Goal: Task Accomplishment & Management: Manage account settings

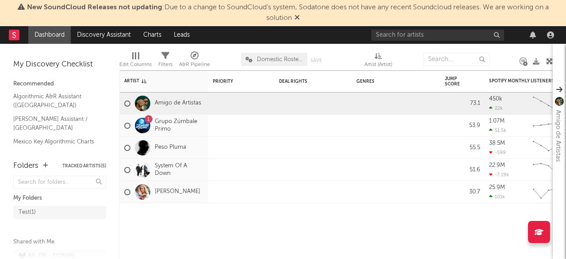
click at [298, 17] on icon at bounding box center [297, 17] width 5 height 7
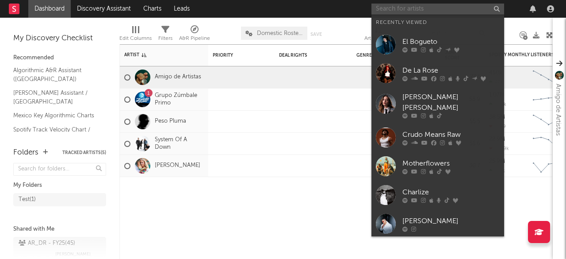
click at [411, 11] on input "text" at bounding box center [438, 9] width 133 height 11
paste input "[PERSON_NAME]"
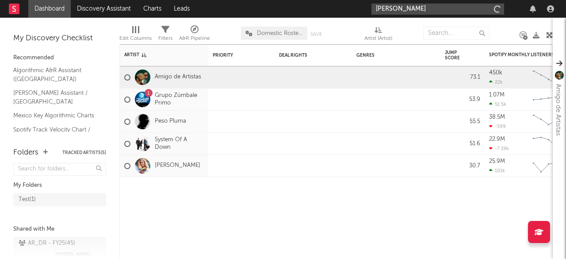
type input "[PERSON_NAME]"
click at [424, 9] on input "[PERSON_NAME]" at bounding box center [438, 9] width 133 height 11
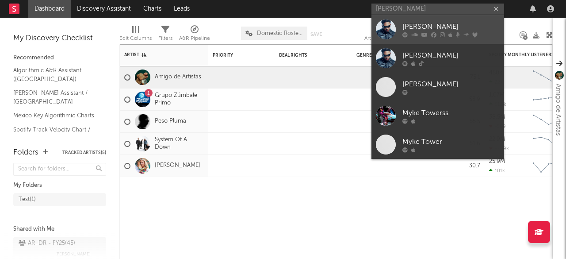
click at [411, 29] on div "[PERSON_NAME]" at bounding box center [451, 26] width 97 height 11
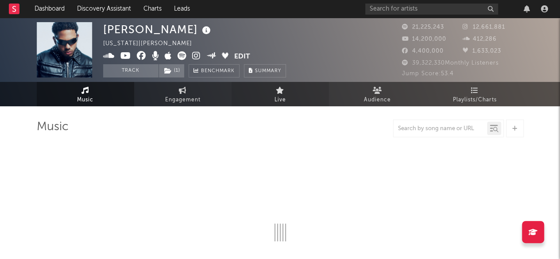
select select "6m"
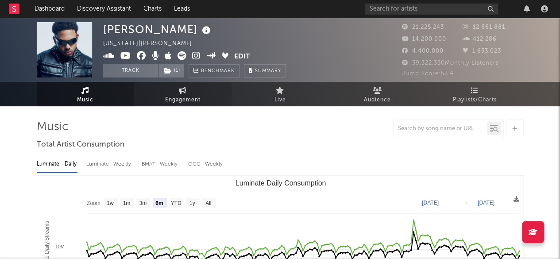
click at [159, 95] on link "Engagement" at bounding box center [182, 94] width 97 height 24
select select "1w"
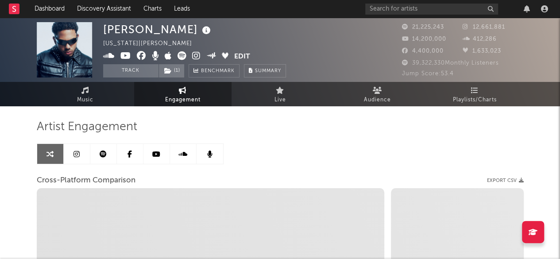
click at [77, 154] on icon at bounding box center [76, 153] width 6 height 7
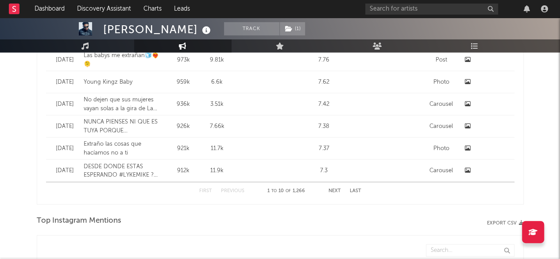
select select "6m"
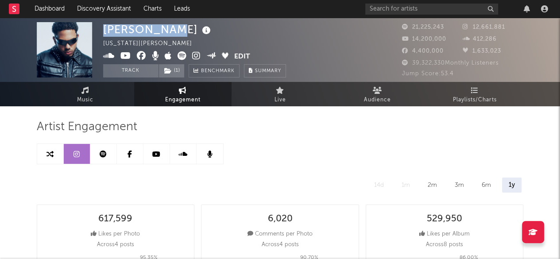
drag, startPoint x: 104, startPoint y: 31, endPoint x: 177, endPoint y: 28, distance: 72.6
click at [177, 28] on div "[PERSON_NAME]" at bounding box center [158, 29] width 110 height 15
copy div "[PERSON_NAME]"
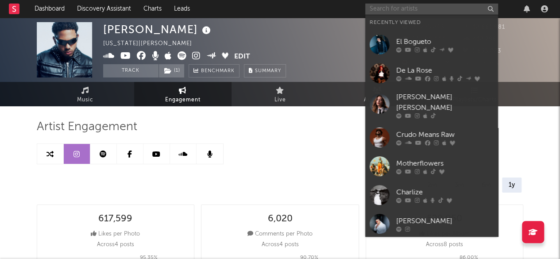
click at [394, 13] on input "text" at bounding box center [431, 9] width 133 height 11
paste input "[PERSON_NAME]"
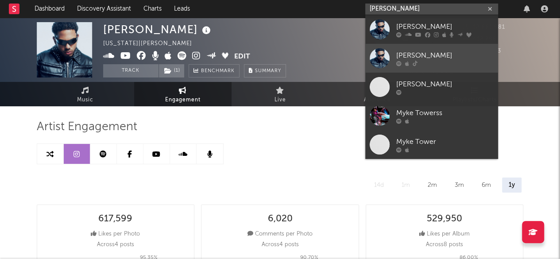
type input "[PERSON_NAME]"
click at [434, 57] on div "[PERSON_NAME]" at bounding box center [444, 55] width 97 height 11
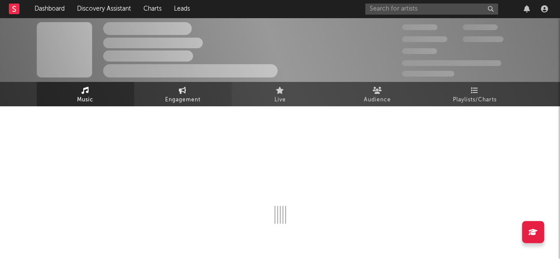
select select "1w"
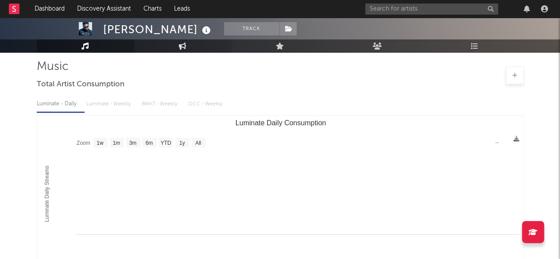
scroll to position [56, 0]
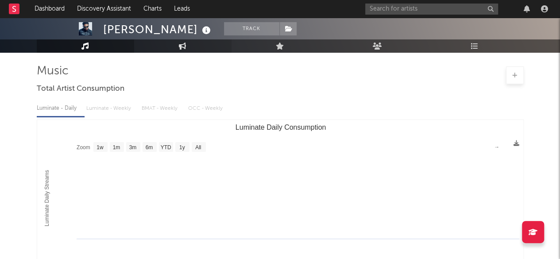
click at [185, 48] on icon at bounding box center [183, 45] width 8 height 7
select select "1w"
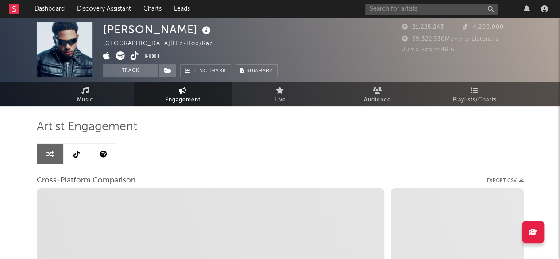
select select "1m"
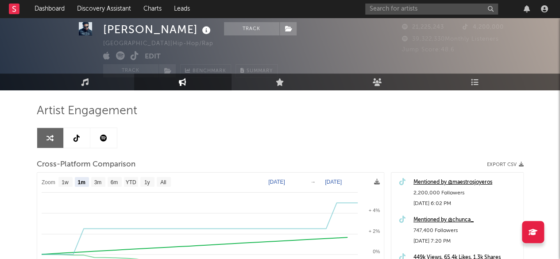
scroll to position [14, 0]
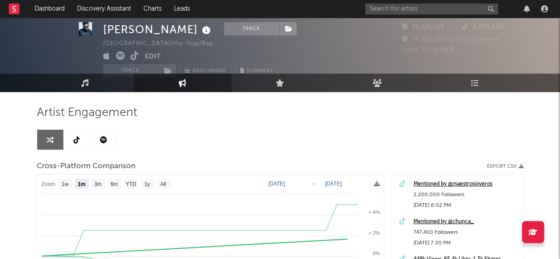
click at [101, 135] on link at bounding box center [103, 140] width 27 height 20
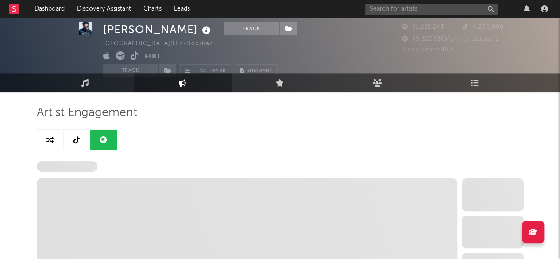
select select "6m"
select select "1w"
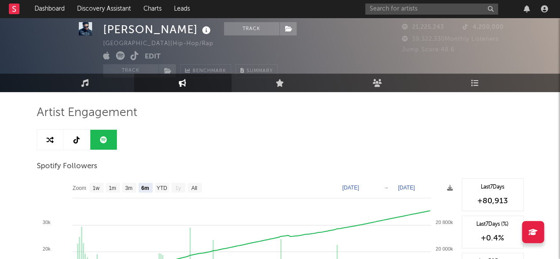
click at [80, 137] on link at bounding box center [77, 140] width 27 height 20
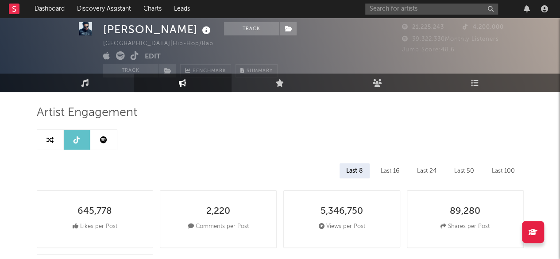
select select "6m"
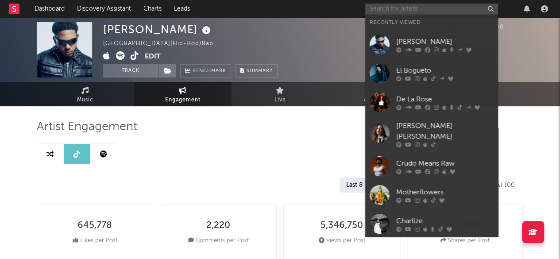
click at [411, 12] on input "text" at bounding box center [431, 9] width 133 height 11
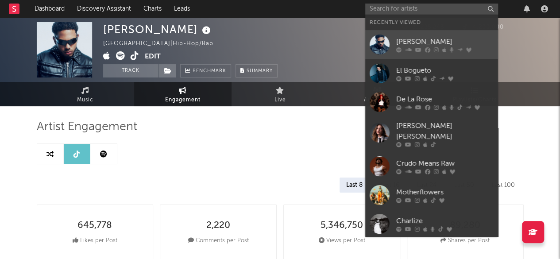
click at [423, 50] on div at bounding box center [444, 49] width 97 height 5
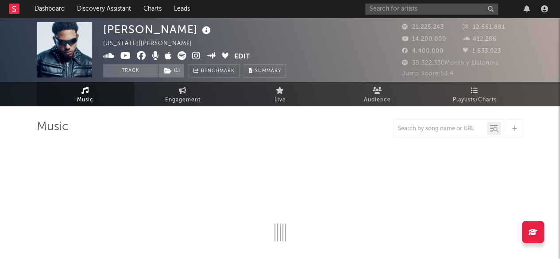
select select "6m"
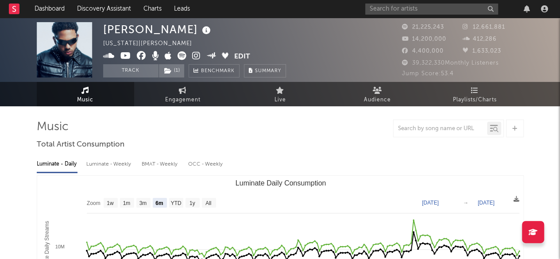
select select "6m"
click at [187, 100] on span "Engagement" at bounding box center [182, 100] width 35 height 11
select select "1w"
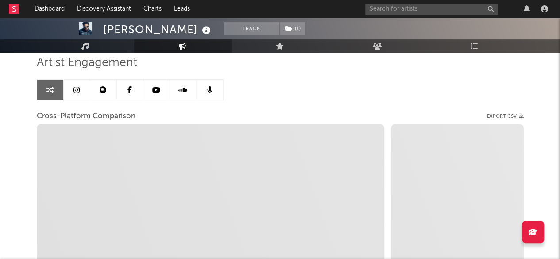
scroll to position [19, 0]
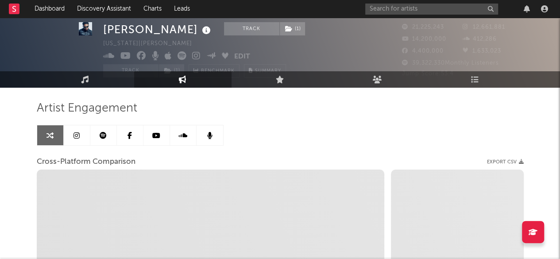
click at [81, 132] on link at bounding box center [77, 135] width 27 height 20
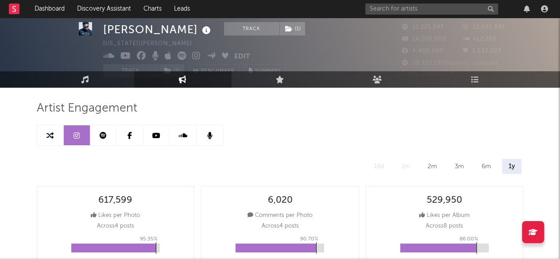
select select "6m"
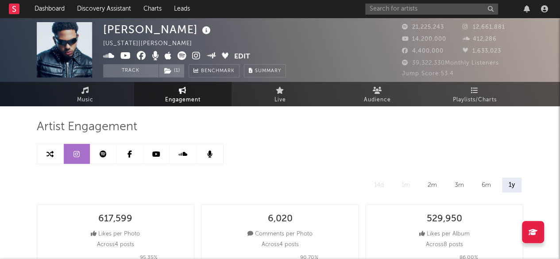
click at [245, 54] on button "Edit" at bounding box center [242, 56] width 16 height 11
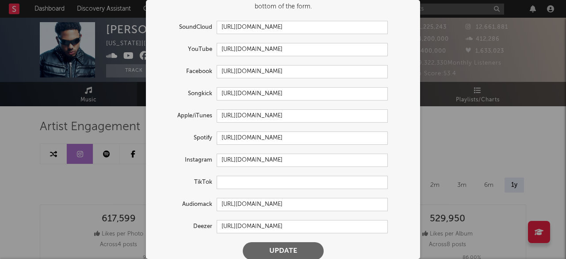
scroll to position [47, 0]
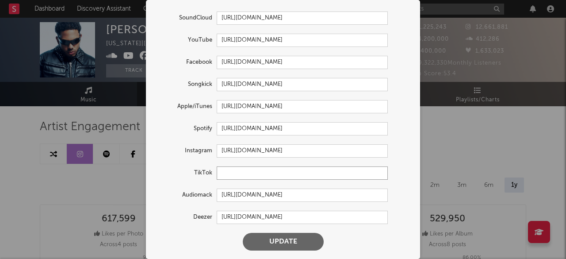
click at [249, 174] on input "text" at bounding box center [302, 172] width 171 height 13
click at [254, 176] on input "text" at bounding box center [302, 172] width 171 height 13
paste input "https://www.tiktok.com/@myketowersmtyk?is_from_webapp=1&sender_device=pc"
type input "[URL][DOMAIN_NAME]"
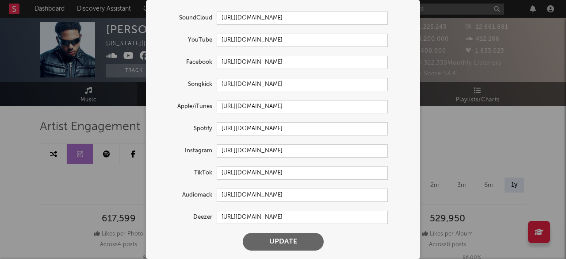
click at [395, 177] on div "TikTok https://www.tiktok.com/@myketowersmtyk" at bounding box center [283, 172] width 257 height 13
click at [354, 174] on input "[URL][DOMAIN_NAME]" at bounding box center [302, 172] width 171 height 13
click at [281, 242] on button "Update" at bounding box center [283, 242] width 81 height 18
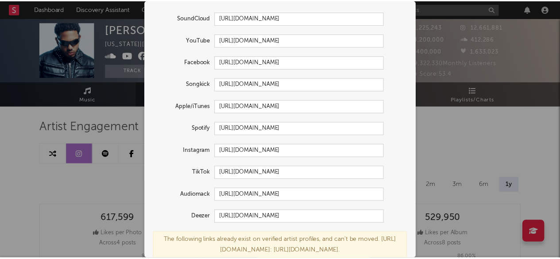
scroll to position [93, 0]
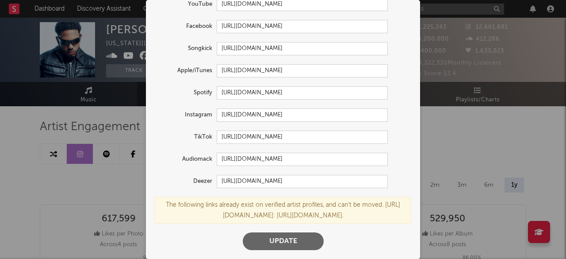
click at [323, 215] on div "The following links already exist on verified artist profiles, and can't be mov…" at bounding box center [283, 210] width 257 height 27
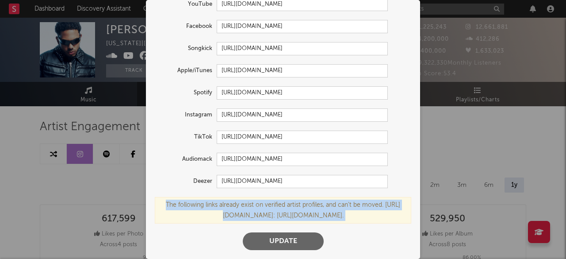
click at [323, 215] on div "The following links already exist on verified artist profiles, and can't be mov…" at bounding box center [283, 210] width 257 height 27
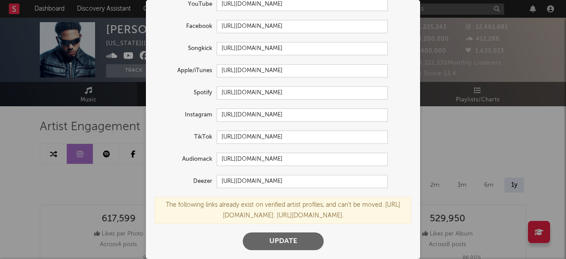
drag, startPoint x: 340, startPoint y: 216, endPoint x: 222, endPoint y: 219, distance: 118.2
click at [222, 219] on div "The following links already exist on verified artist profiles, and can't be mov…" at bounding box center [283, 210] width 257 height 27
copy div "https://app.sodatone.com/artists/11535."
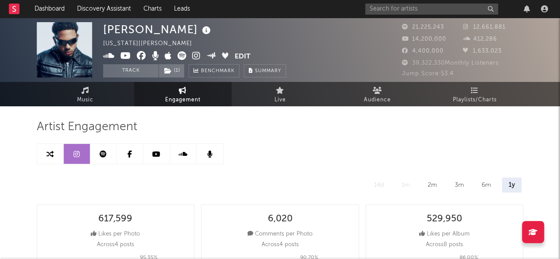
click at [495, 92] on div "× Update Accounts Add, remove, or edit links to accounts, then click 'Update' a…" at bounding box center [280, 129] width 560 height 259
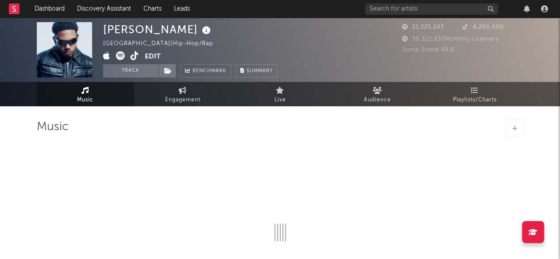
select select "1w"
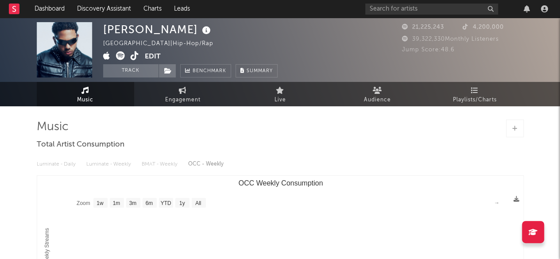
click at [156, 55] on button "Edit" at bounding box center [153, 56] width 16 height 11
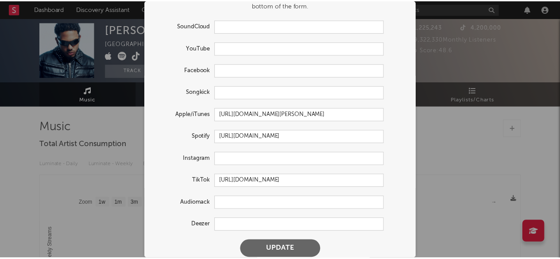
scroll to position [47, 0]
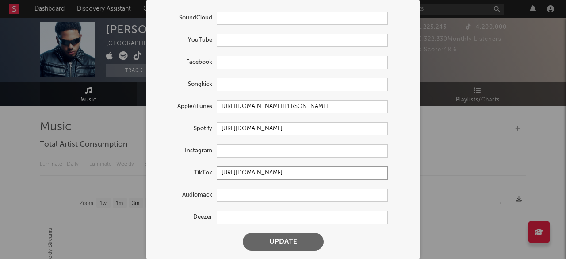
click at [345, 175] on input "[URL][DOMAIN_NAME]" at bounding box center [302, 172] width 171 height 13
click at [284, 240] on button "Update" at bounding box center [283, 242] width 81 height 18
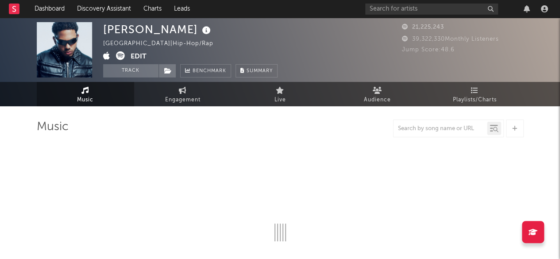
select select "1w"
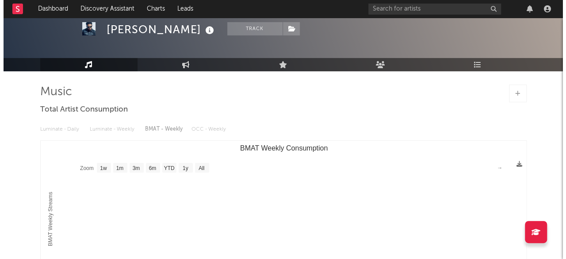
scroll to position [0, 0]
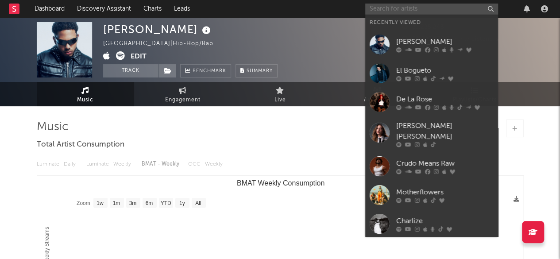
click at [407, 8] on input "text" at bounding box center [431, 9] width 133 height 11
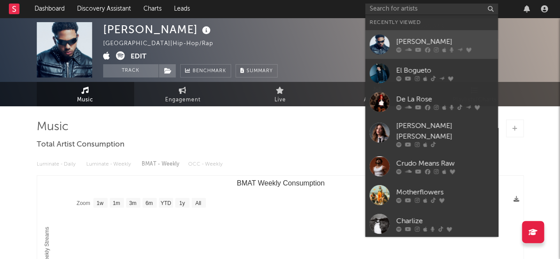
click at [425, 49] on icon at bounding box center [427, 49] width 5 height 5
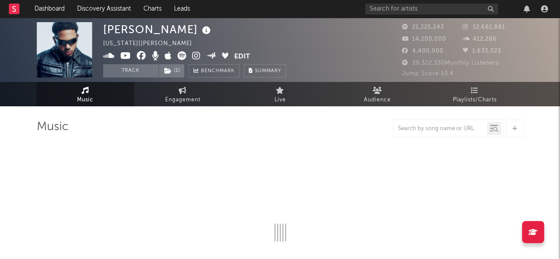
select select "6m"
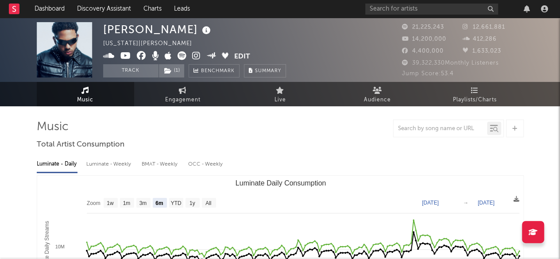
click at [241, 55] on button "Edit" at bounding box center [242, 56] width 16 height 11
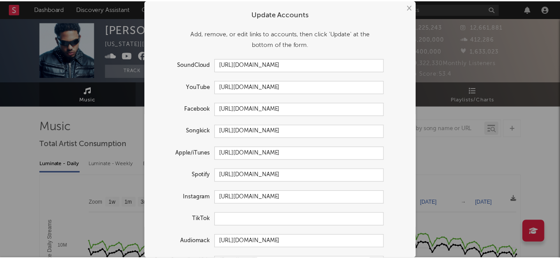
scroll to position [47, 0]
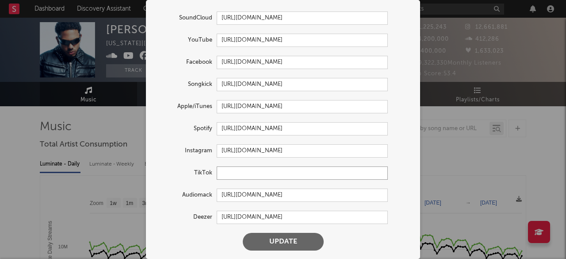
click at [238, 174] on input "text" at bounding box center [302, 172] width 171 height 13
paste input "[URL][DOMAIN_NAME]"
type input "[URL][DOMAIN_NAME]"
click at [268, 235] on button "Update" at bounding box center [283, 242] width 81 height 18
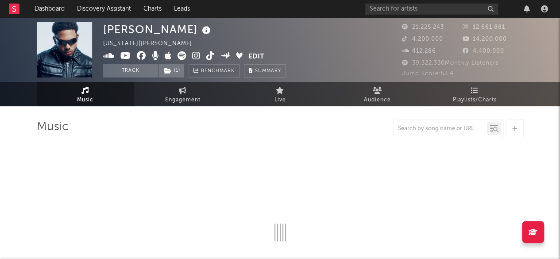
select select "6m"
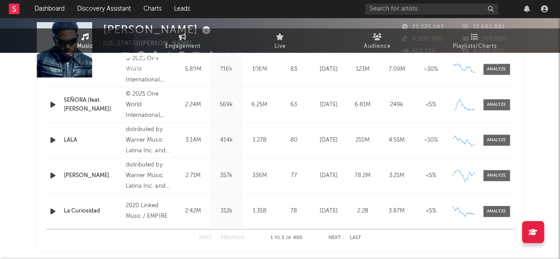
scroll to position [0, 0]
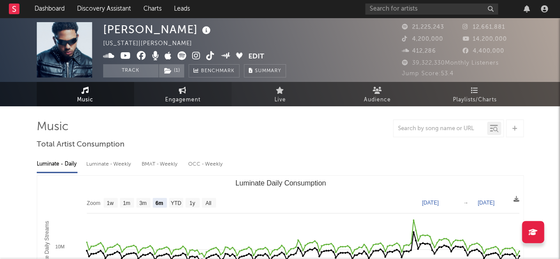
click at [187, 98] on span "Engagement" at bounding box center [182, 100] width 35 height 11
select select "1w"
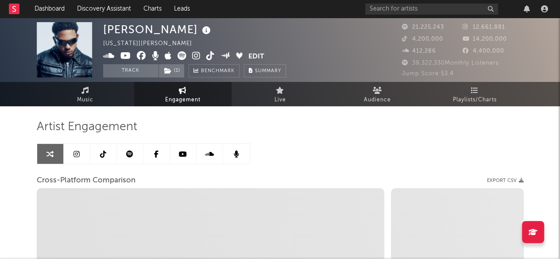
click at [104, 148] on link at bounding box center [103, 154] width 27 height 20
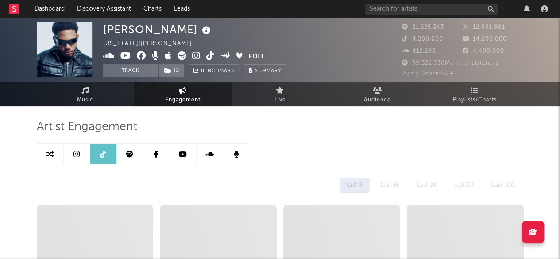
select select "6m"
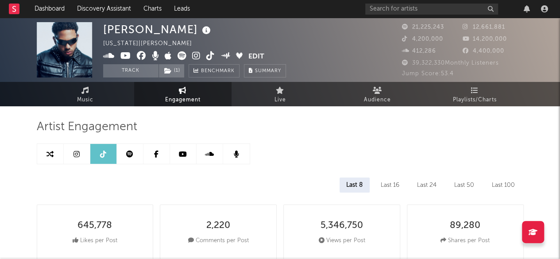
click at [82, 158] on link at bounding box center [77, 154] width 27 height 20
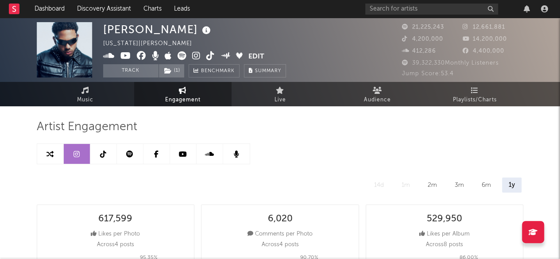
select select "6m"
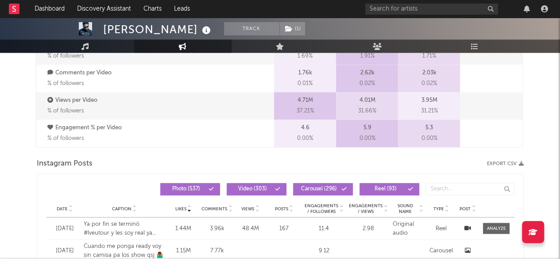
scroll to position [600, 0]
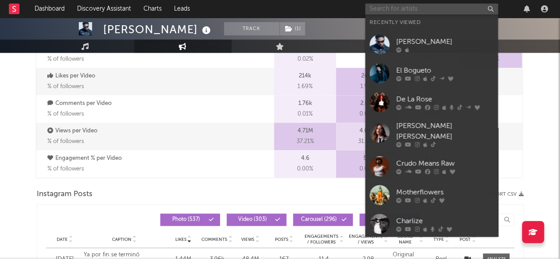
click at [409, 8] on input "text" at bounding box center [431, 9] width 133 height 11
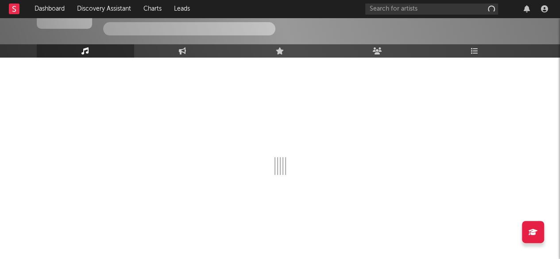
scroll to position [49, 0]
select select "1w"
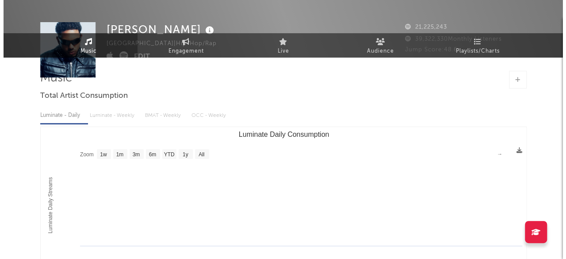
scroll to position [0, 0]
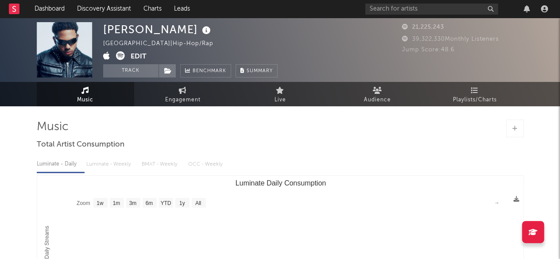
click at [135, 55] on button "Edit" at bounding box center [139, 56] width 16 height 11
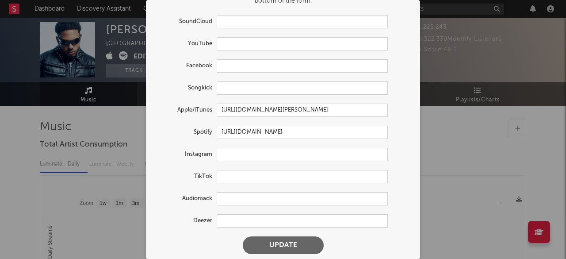
scroll to position [44, 0]
click at [295, 107] on input "[URL][DOMAIN_NAME][PERSON_NAME]" at bounding box center [302, 109] width 171 height 13
click at [339, 134] on input "[URL][DOMAIN_NAME]" at bounding box center [302, 131] width 171 height 13
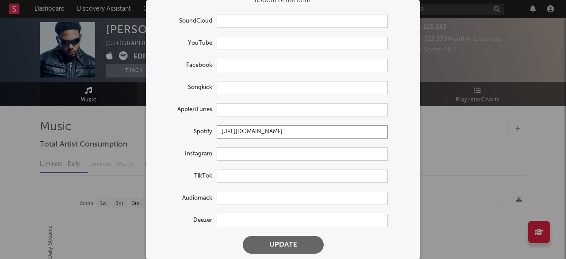
click at [339, 134] on input "[URL][DOMAIN_NAME]" at bounding box center [302, 131] width 171 height 13
click at [285, 240] on button "Update" at bounding box center [283, 245] width 81 height 18
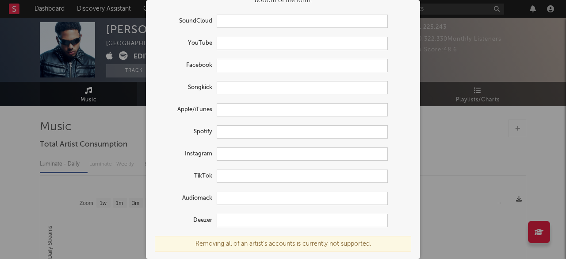
scroll to position [72, 0]
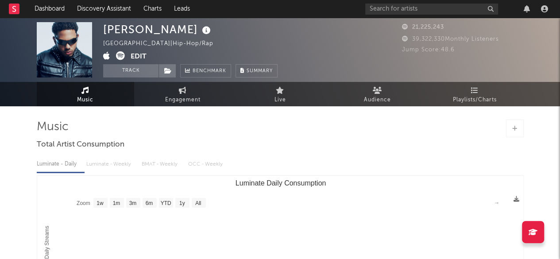
click at [481, 174] on div "× Update Accounts Add, remove, or edit links to accounts, then click 'Update' a…" at bounding box center [280, 129] width 560 height 259
click at [142, 57] on button "Edit" at bounding box center [139, 56] width 16 height 11
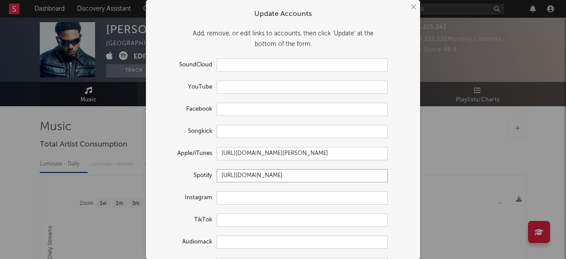
click at [277, 177] on input "[URL][DOMAIN_NAME]" at bounding box center [302, 175] width 171 height 13
click at [400, 200] on div "Instagram" at bounding box center [283, 197] width 257 height 13
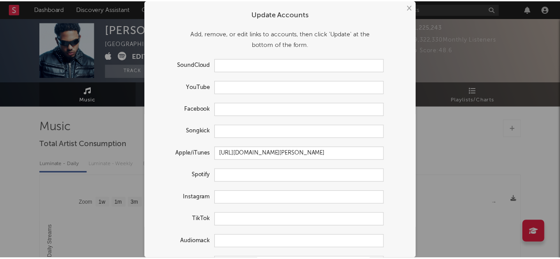
scroll to position [47, 0]
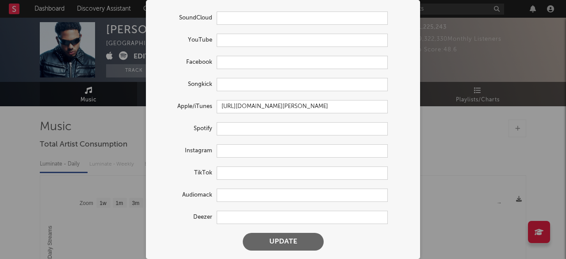
click at [287, 244] on button "Update" at bounding box center [283, 242] width 81 height 18
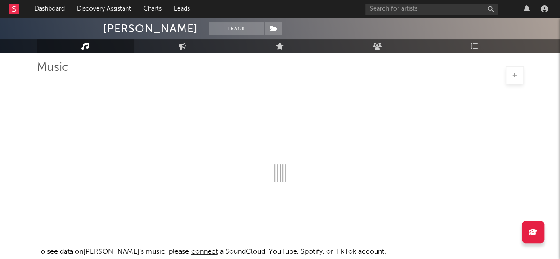
scroll to position [0, 0]
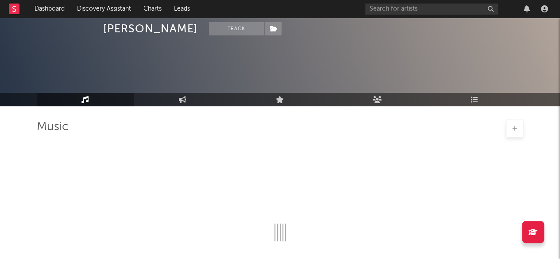
select select "1w"
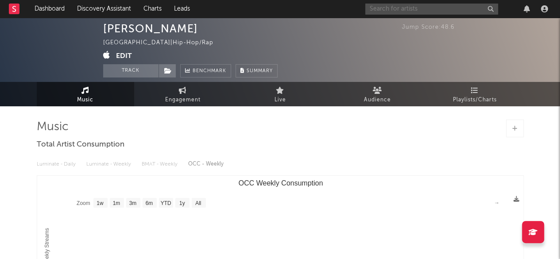
click at [390, 10] on input "text" at bounding box center [431, 9] width 133 height 11
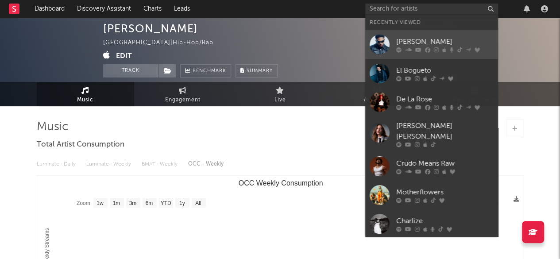
click at [440, 44] on div "[PERSON_NAME]" at bounding box center [444, 41] width 97 height 11
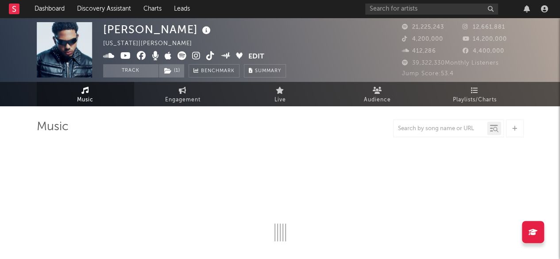
select select "6m"
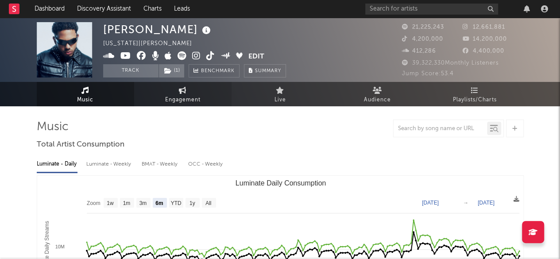
click at [175, 95] on span "Engagement" at bounding box center [182, 100] width 35 height 11
select select "1w"
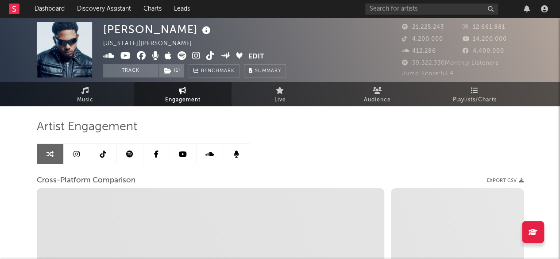
click at [110, 152] on link at bounding box center [103, 154] width 27 height 20
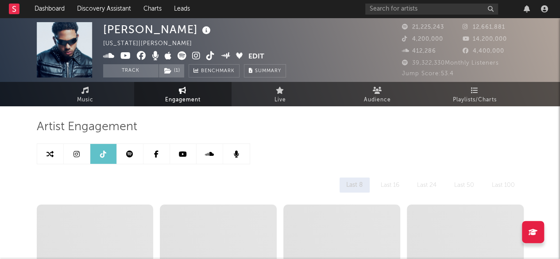
select select "6m"
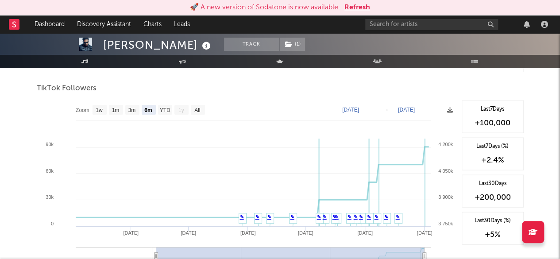
scroll to position [841, 0]
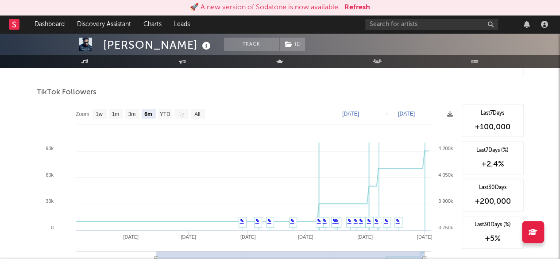
click at [362, 4] on button "Refresh" at bounding box center [357, 7] width 26 height 11
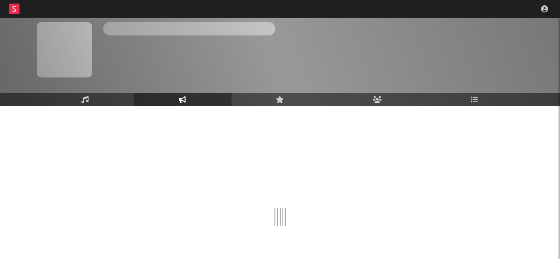
scroll to position [50, 0]
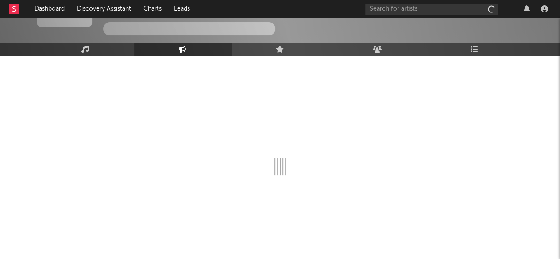
select select "6m"
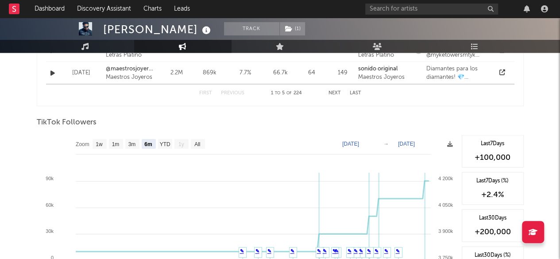
scroll to position [768, 0]
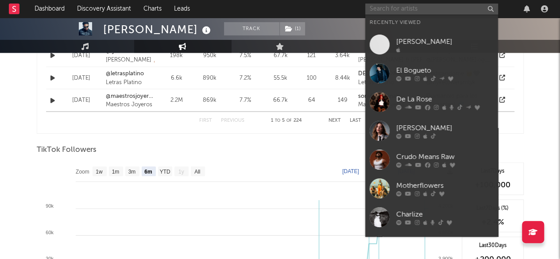
click at [406, 11] on input "text" at bounding box center [431, 9] width 133 height 11
paste input "Blessd"
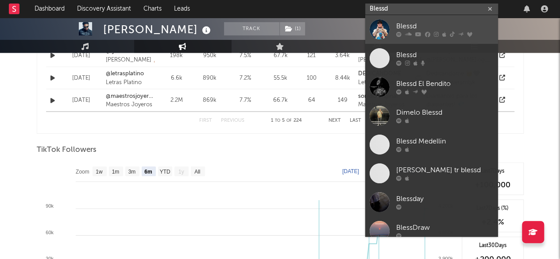
type input "Blessd"
click at [419, 33] on icon at bounding box center [418, 34] width 6 height 5
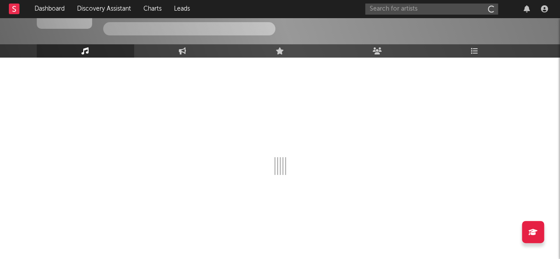
scroll to position [49, 0]
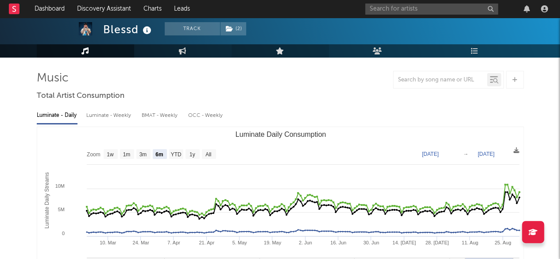
select select "6m"
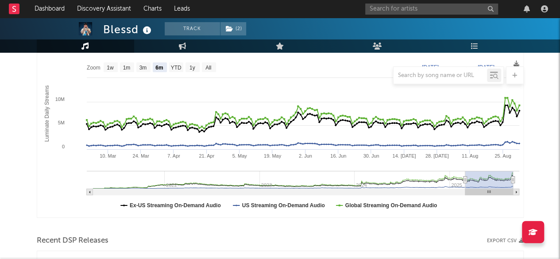
scroll to position [0, 0]
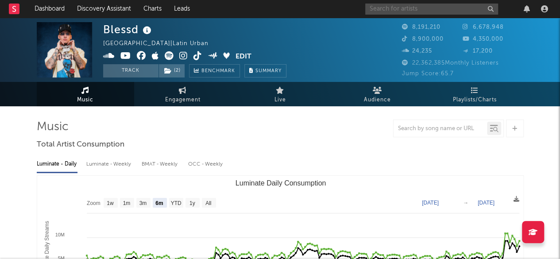
click at [390, 8] on input "text" at bounding box center [431, 9] width 133 height 11
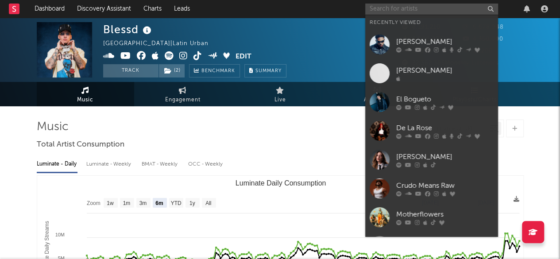
paste input "Danny Ocean"
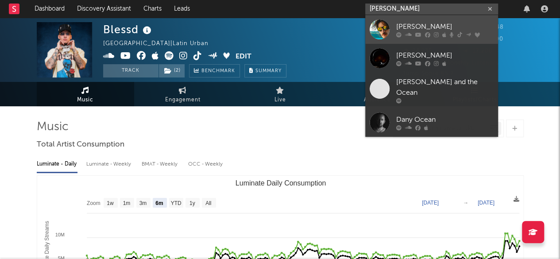
type input "Danny Ocean"
click at [441, 32] on div at bounding box center [444, 34] width 97 height 5
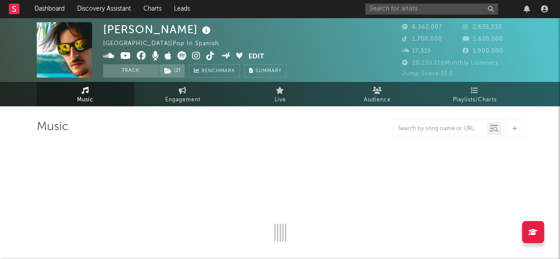
select select "6m"
